Goal: Information Seeking & Learning: Learn about a topic

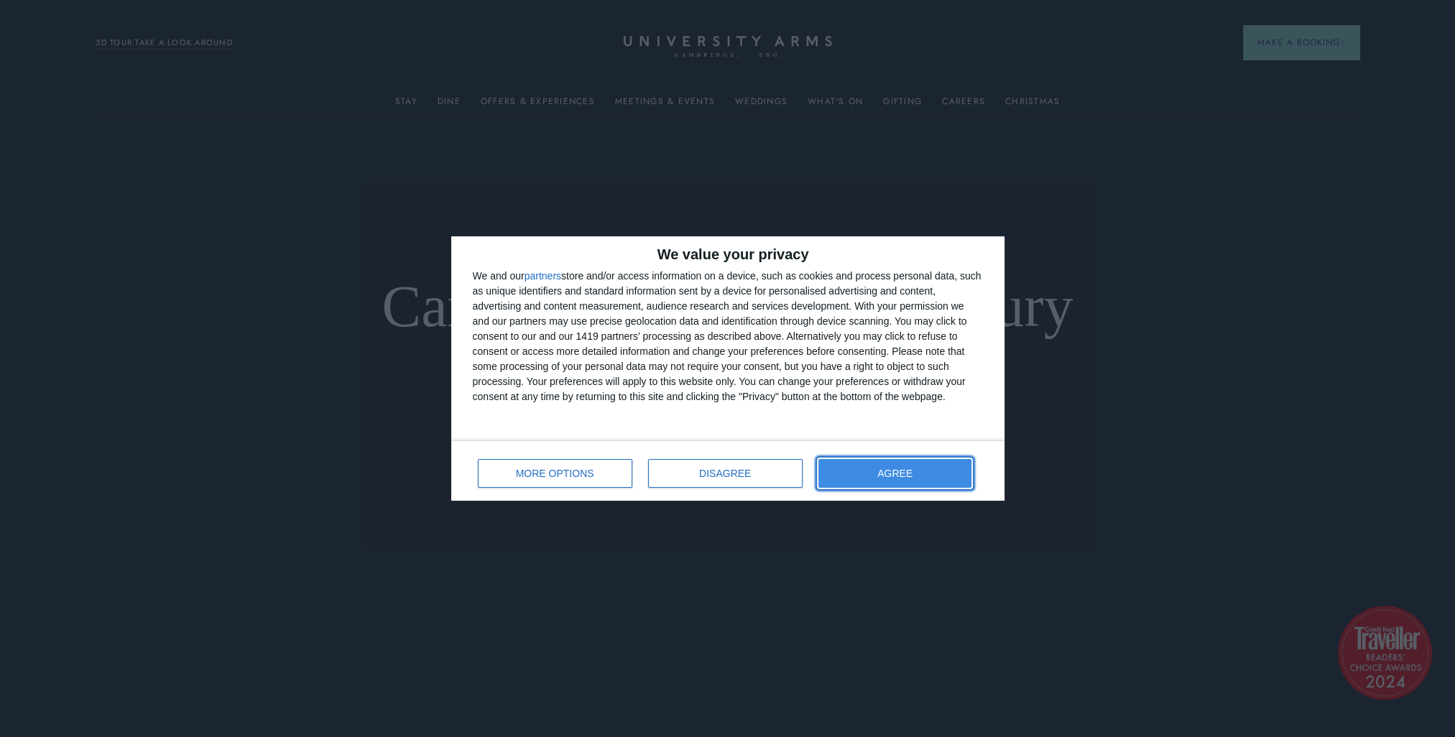
click at [894, 473] on span "AGREE" at bounding box center [894, 473] width 35 height 10
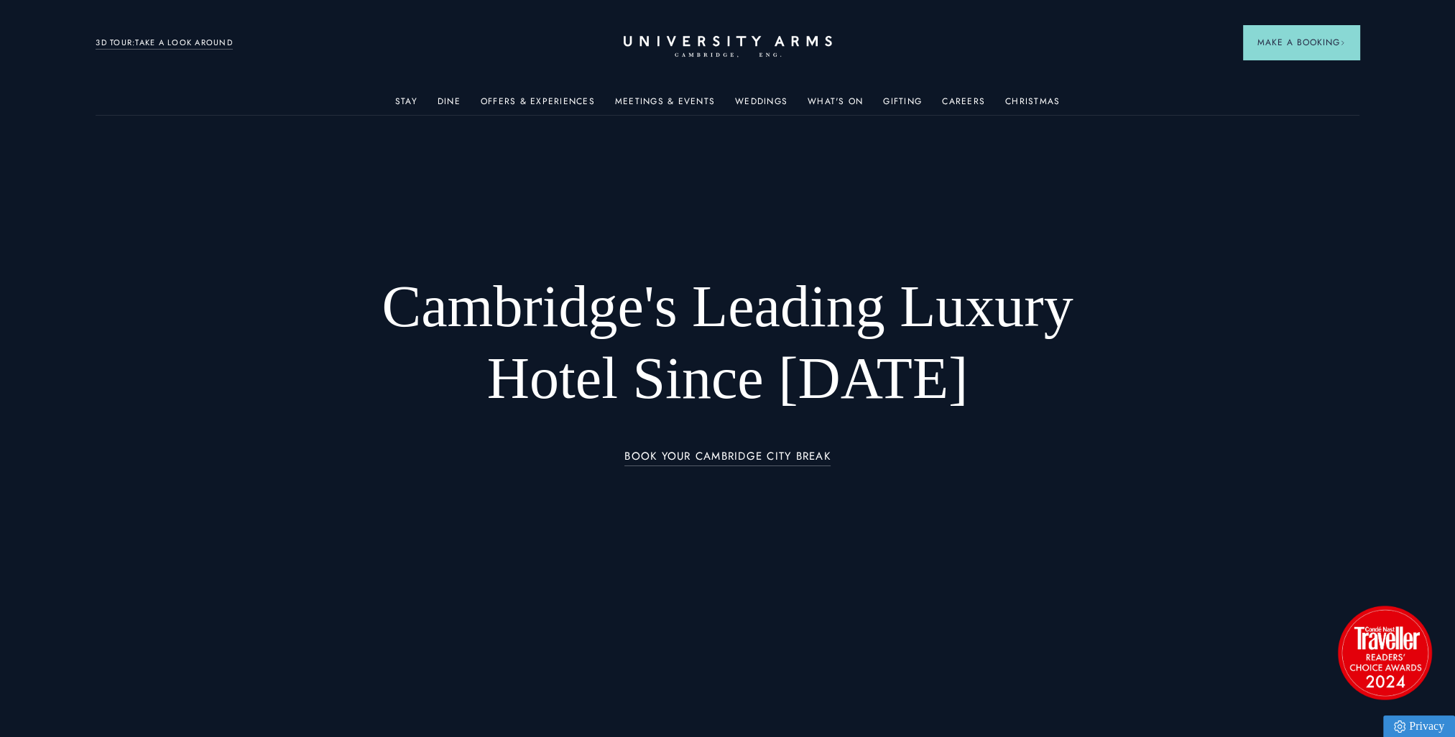
click at [948, 585] on div at bounding box center [727, 368] width 1455 height 737
click at [509, 101] on link "Offers & Experiences" at bounding box center [538, 105] width 114 height 19
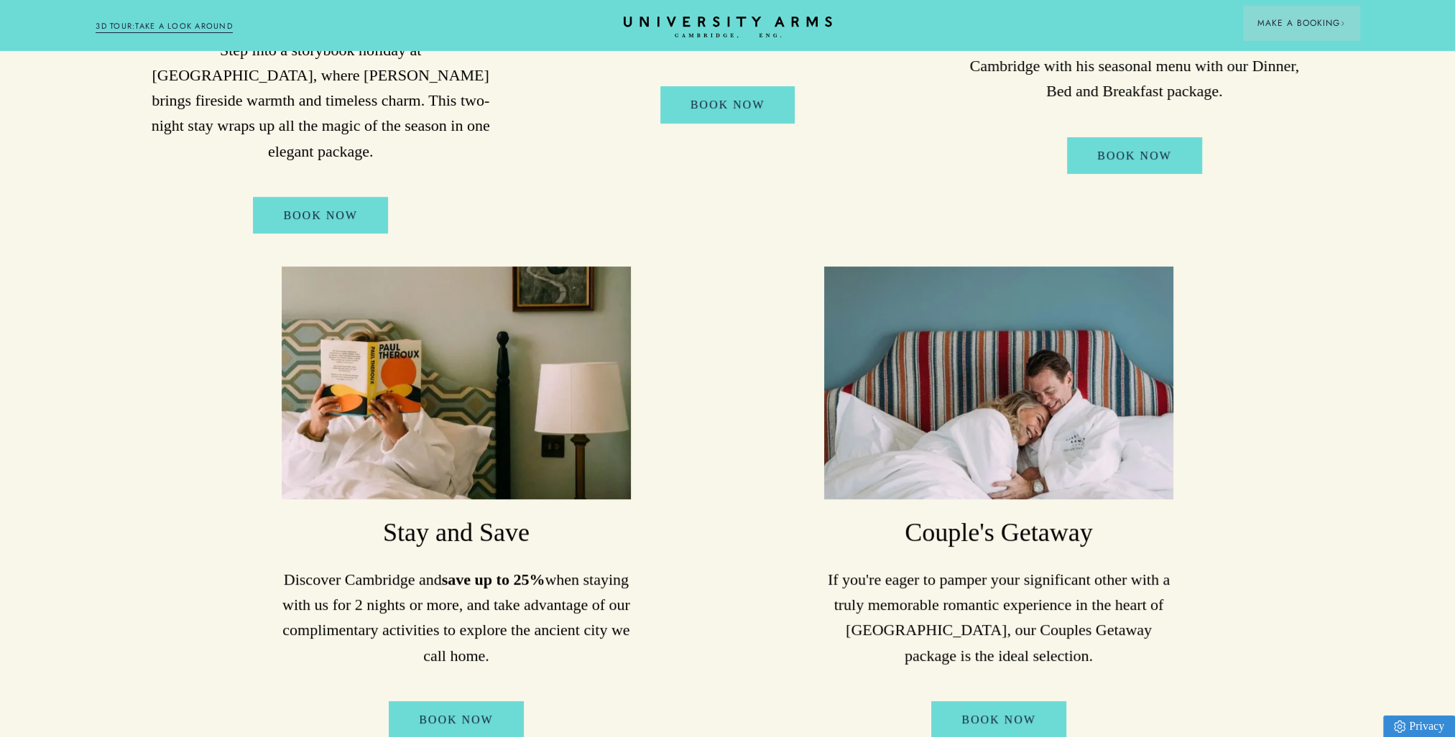
scroll to position [718, 0]
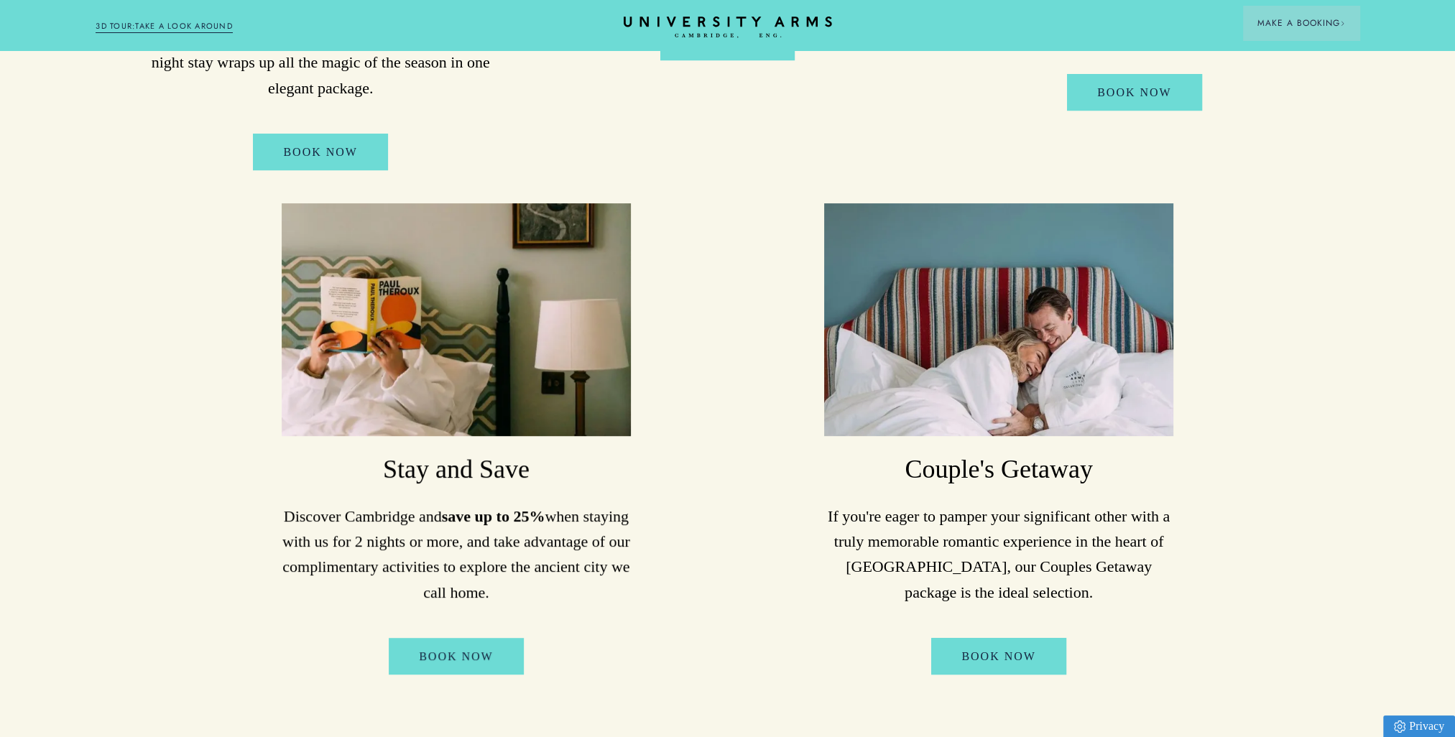
drag, startPoint x: 402, startPoint y: 487, endPoint x: 659, endPoint y: 668, distance: 315.1
click at [659, 668] on ul "Unwrap Cambridge this Christmas Step into a storybook holiday at [GEOGRAPHIC_DA…" at bounding box center [727, 173] width 1245 height 1068
drag, startPoint x: 659, startPoint y: 668, endPoint x: 686, endPoint y: 680, distance: 29.0
click at [686, 680] on ul "Unwrap Cambridge this Christmas Step into a storybook holiday at [GEOGRAPHIC_DA…" at bounding box center [727, 173] width 1245 height 1068
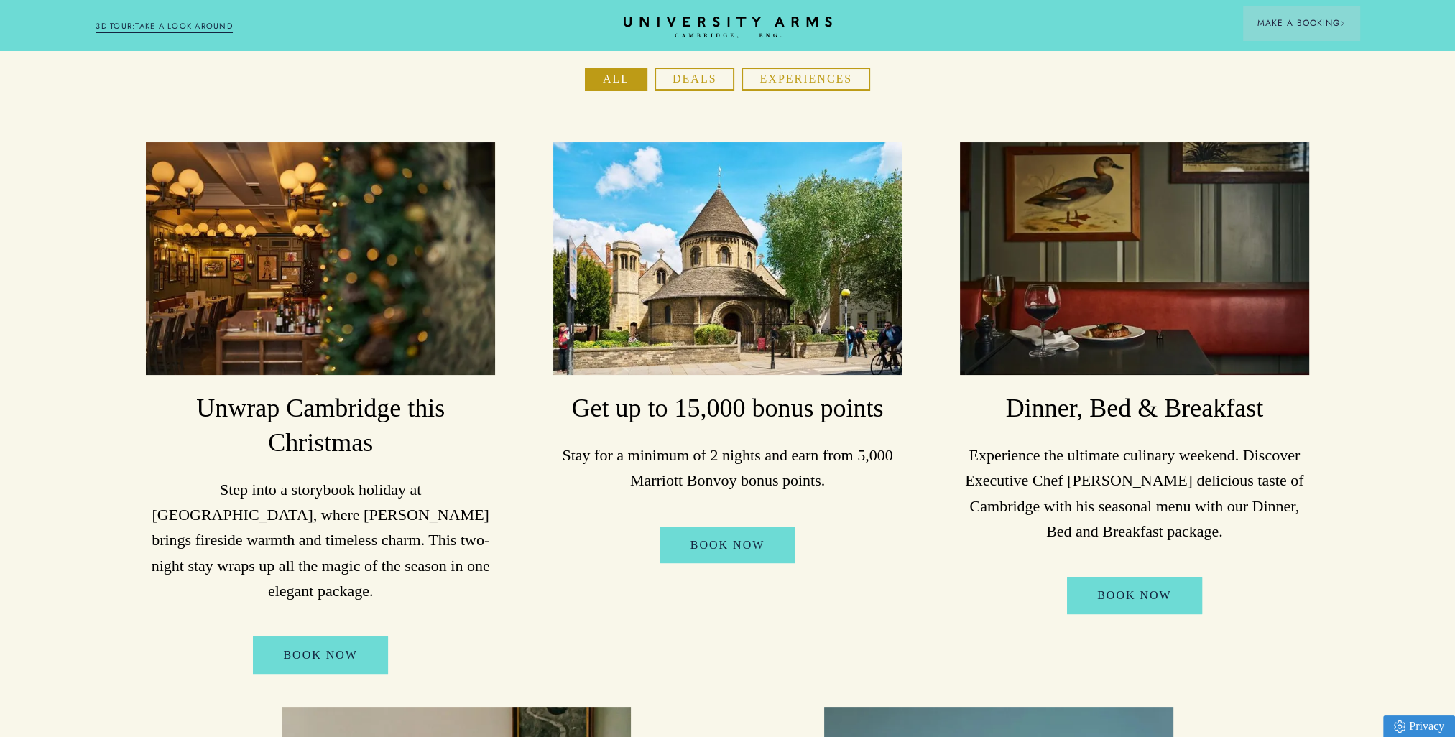
scroll to position [0, 0]
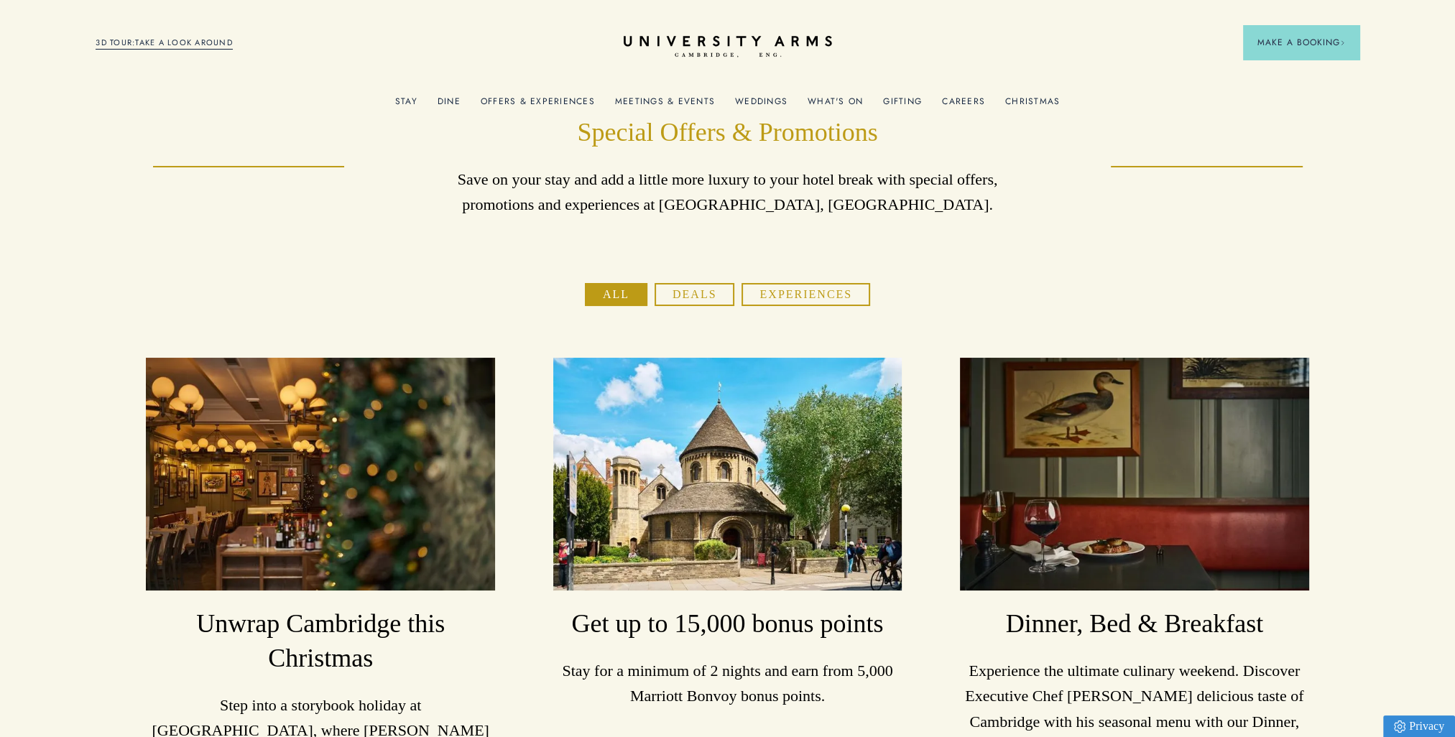
click at [809, 101] on link "What's On" at bounding box center [834, 105] width 55 height 19
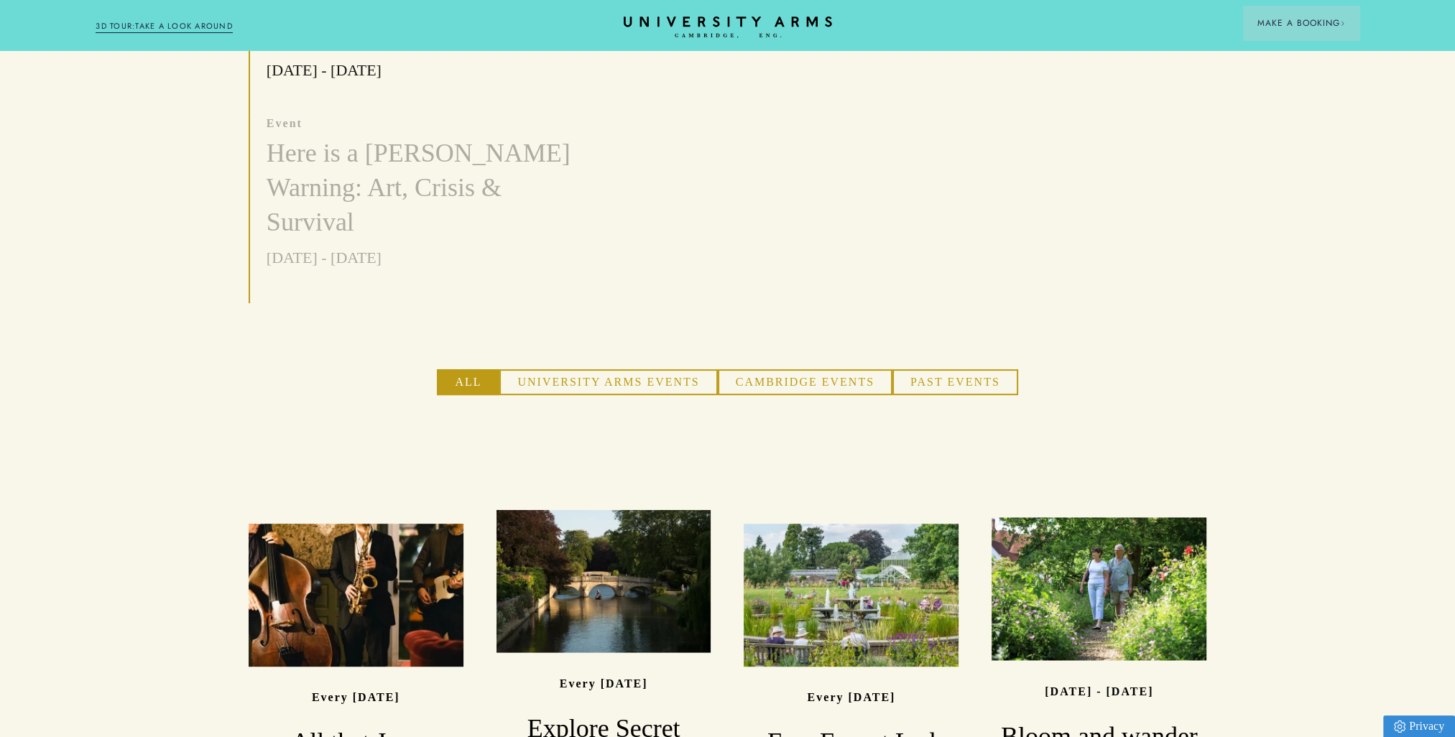
scroll to position [1006, 0]
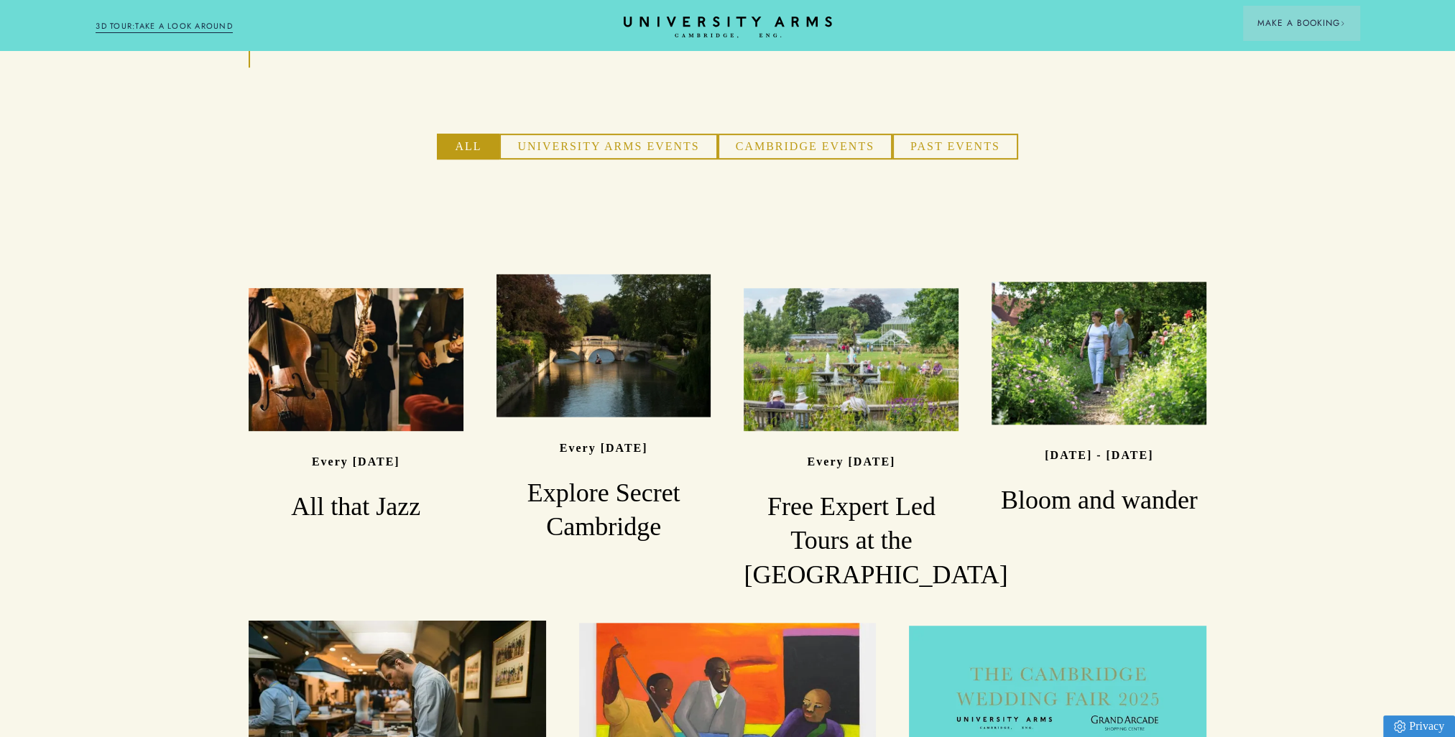
drag, startPoint x: 646, startPoint y: 297, endPoint x: 534, endPoint y: 504, distance: 234.6
click at [534, 504] on li "Read Every [DATE] Explore Secret Cambridge" at bounding box center [604, 440] width 248 height 305
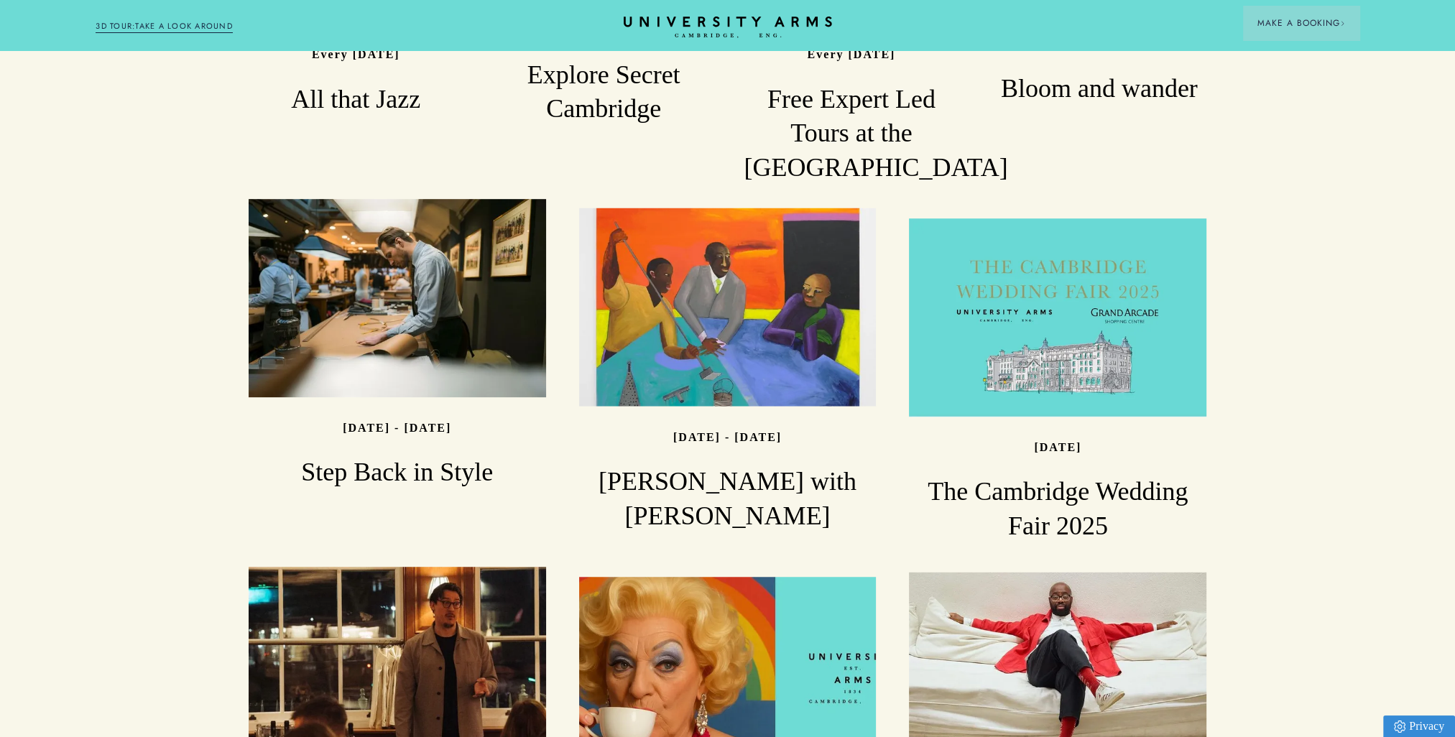
scroll to position [1293, 0]
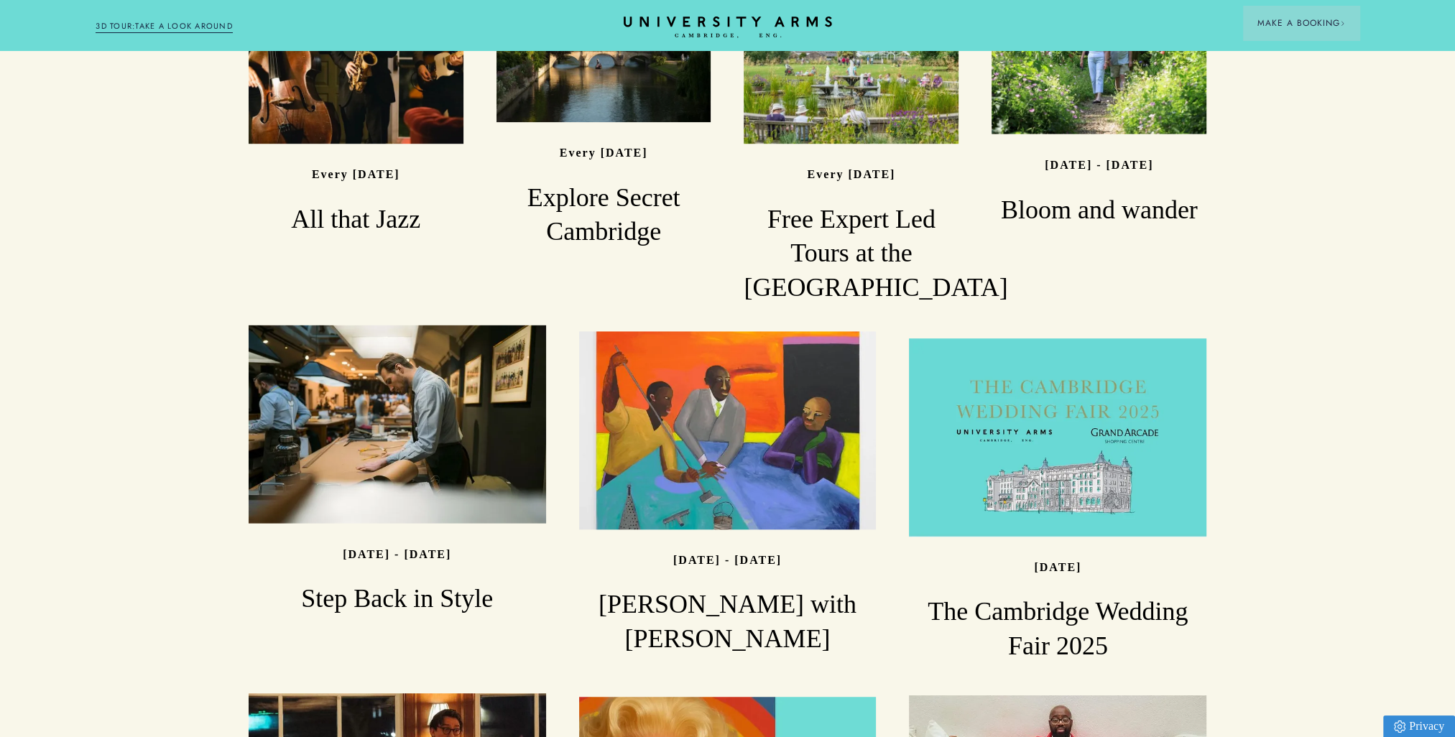
click at [740, 246] on ul "Read Every [DATE] All that Jazz Read Every [DATE] Explore Secret Cambridge Read…" at bounding box center [727, 480] width 991 height 1150
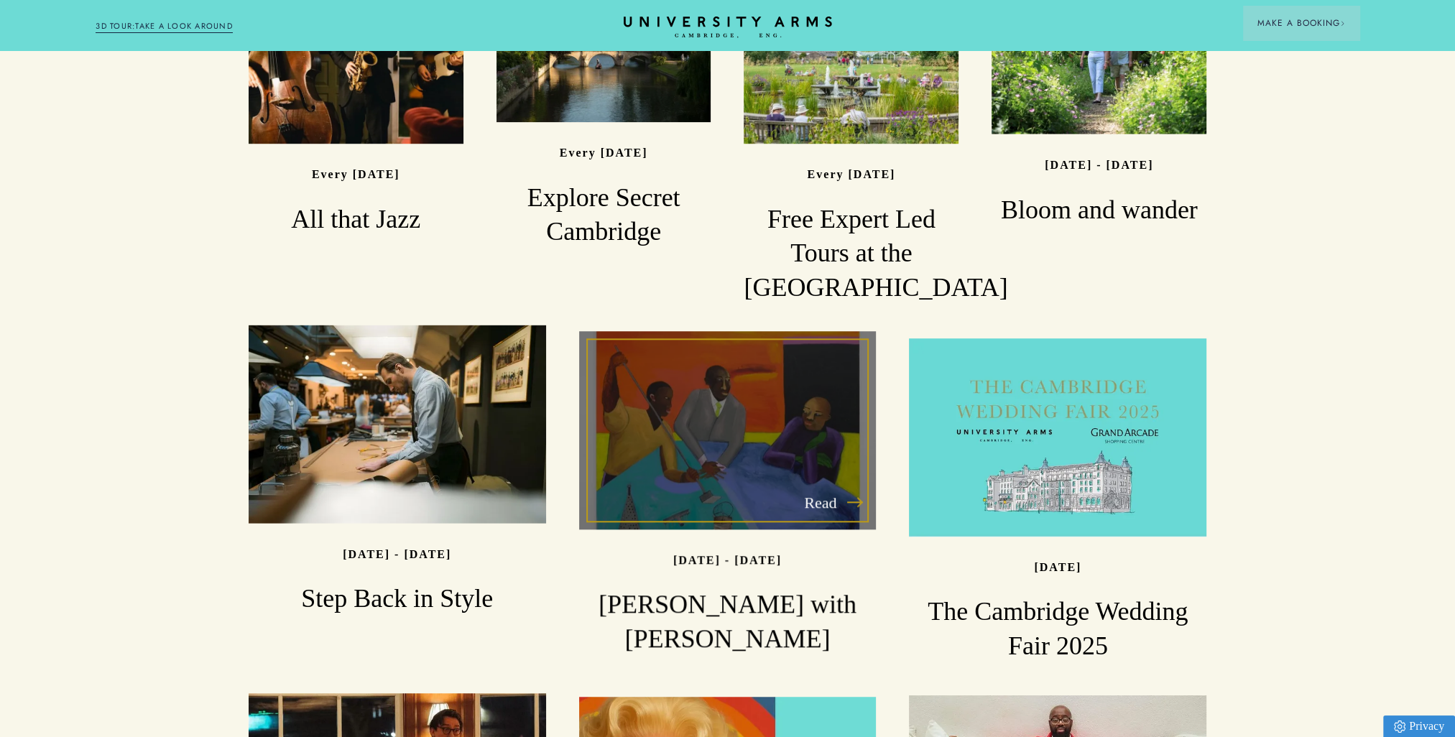
click at [772, 414] on div "Read" at bounding box center [727, 430] width 297 height 198
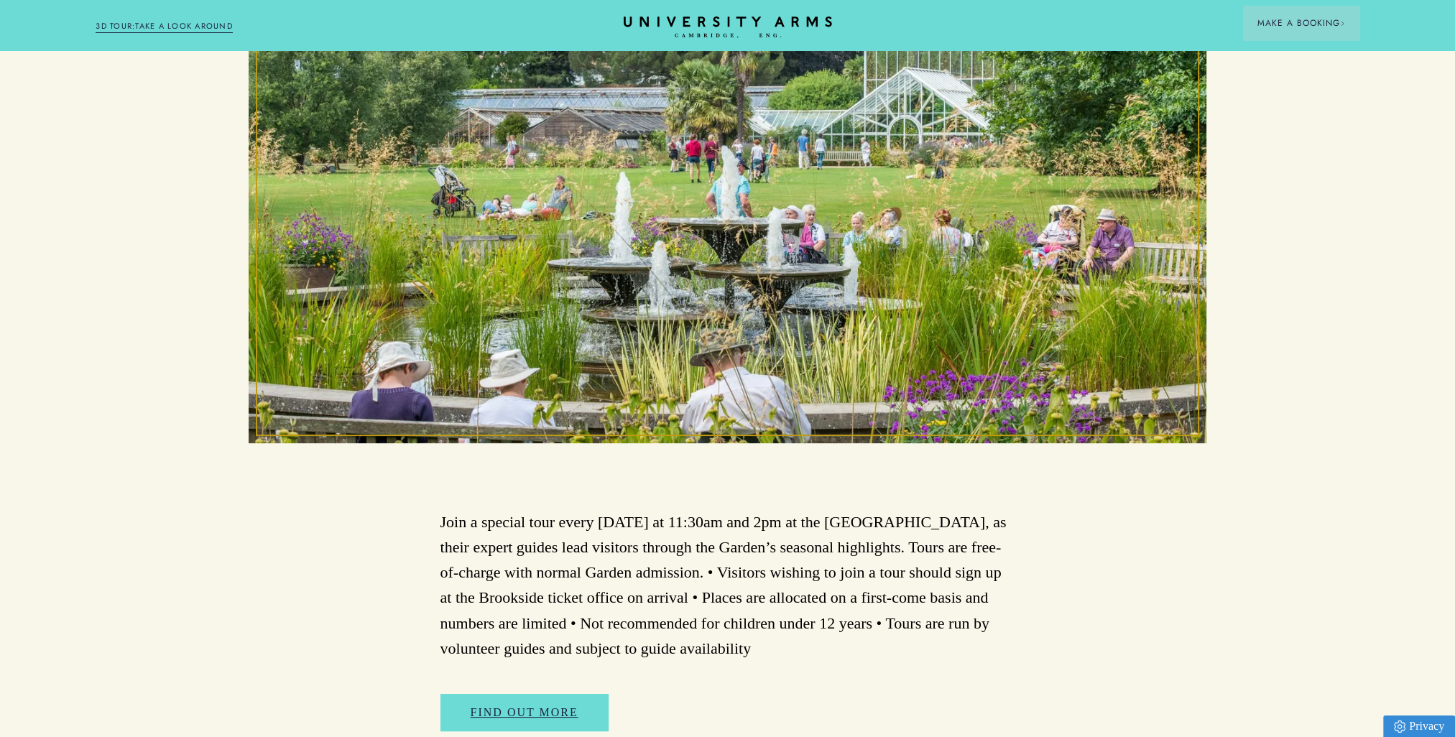
scroll to position [503, 0]
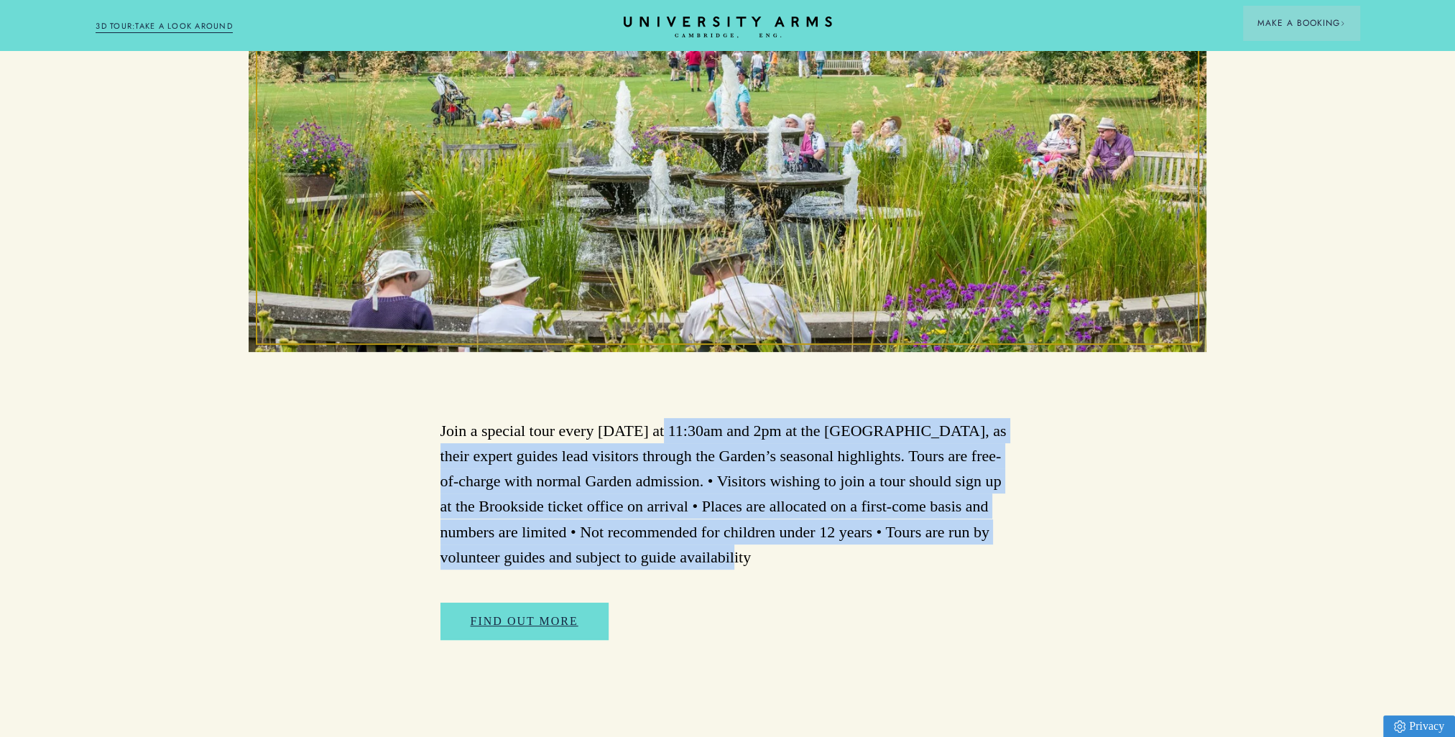
drag, startPoint x: 661, startPoint y: 434, endPoint x: 805, endPoint y: 563, distance: 193.8
click at [805, 563] on p "Join a special tour every [DATE] at 11:30am and 2pm at the [GEOGRAPHIC_DATA], a…" at bounding box center [727, 494] width 575 height 152
click at [802, 555] on p "Join a special tour every Sunday at 11:30am and 2pm at the Botanic Garden, as t…" at bounding box center [727, 494] width 575 height 152
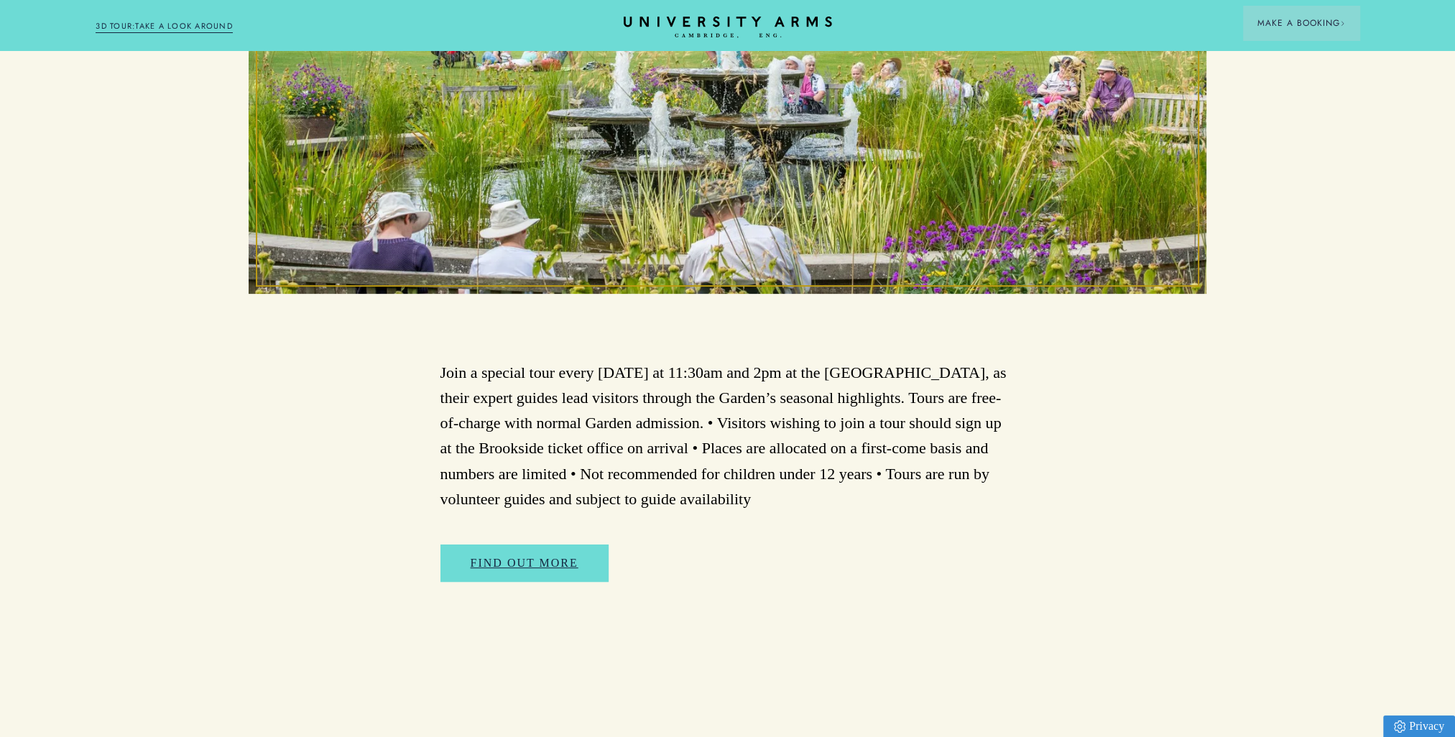
scroll to position [575, 0]
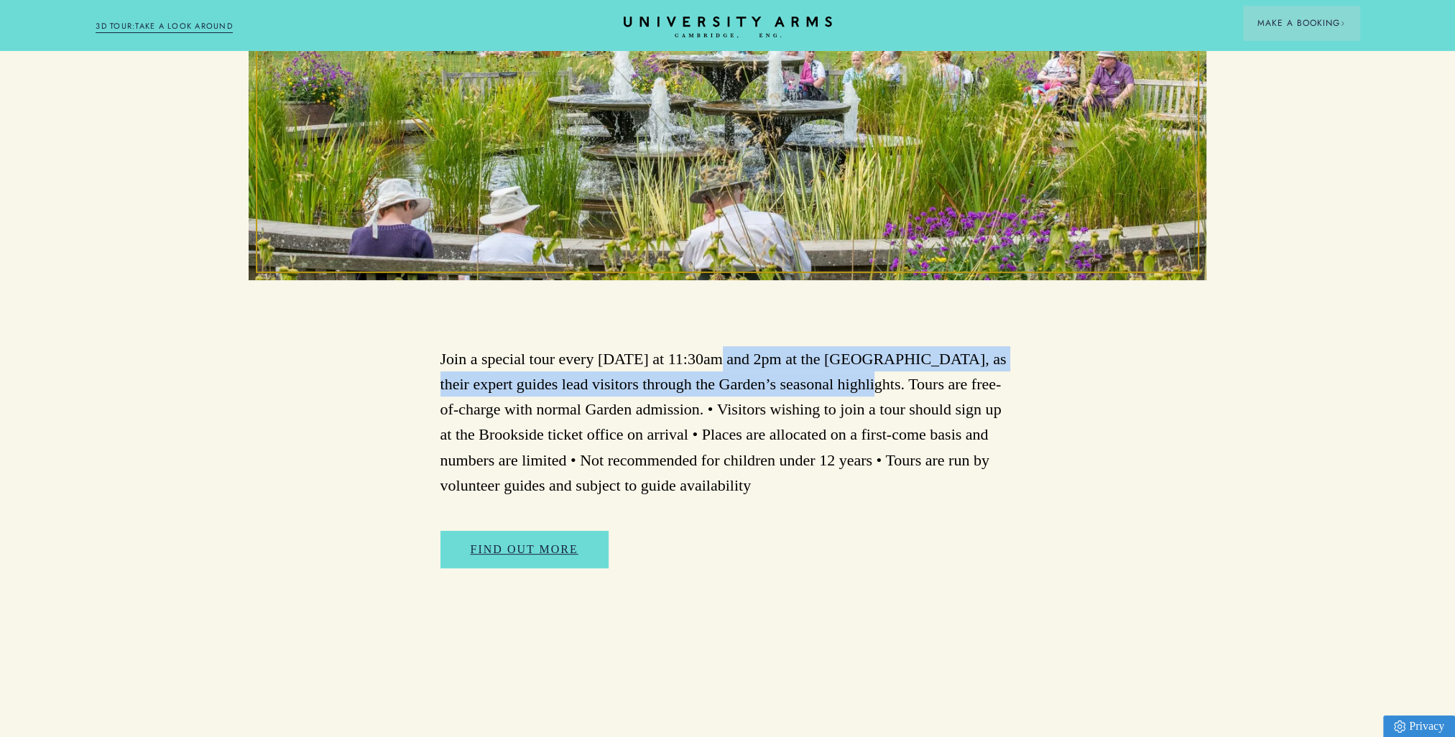
drag, startPoint x: 719, startPoint y: 361, endPoint x: 859, endPoint y: 389, distance: 143.0
click at [859, 389] on p "Join a special tour every Sunday at 11:30am and 2pm at the Botanic Garden, as t…" at bounding box center [727, 422] width 575 height 152
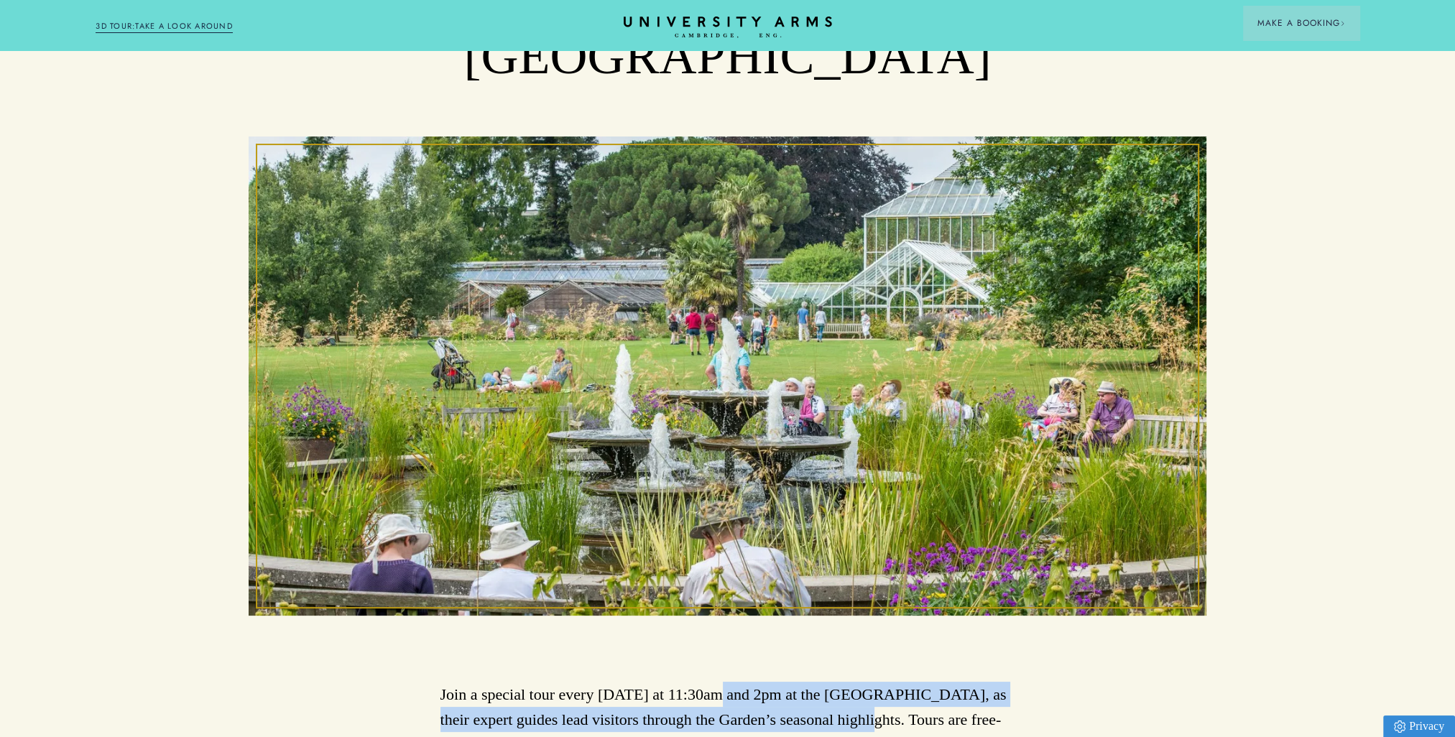
scroll to position [215, 0]
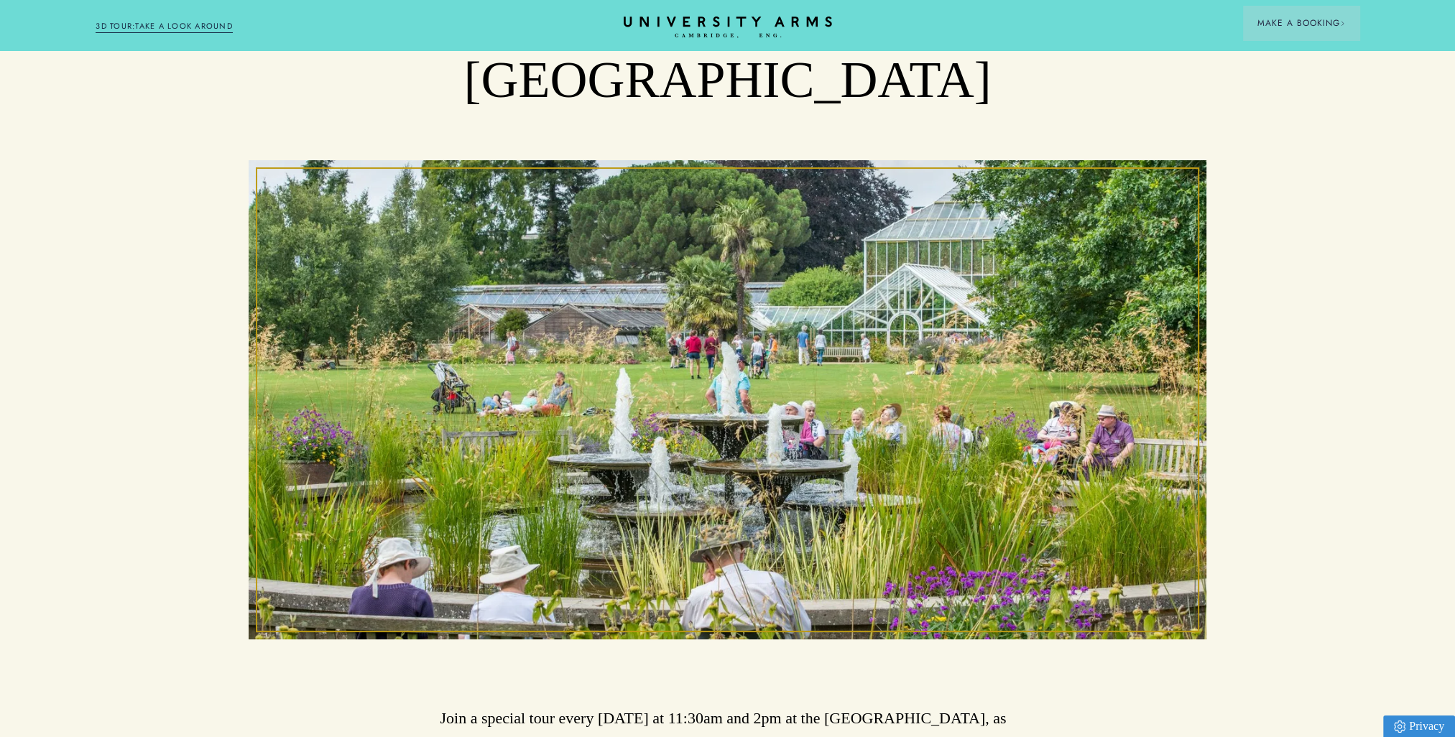
click at [1300, 455] on div "Free Expert Led Tours at the [GEOGRAPHIC_DATA]" at bounding box center [727, 313] width 1455 height 651
